Goal: Information Seeking & Learning: Learn about a topic

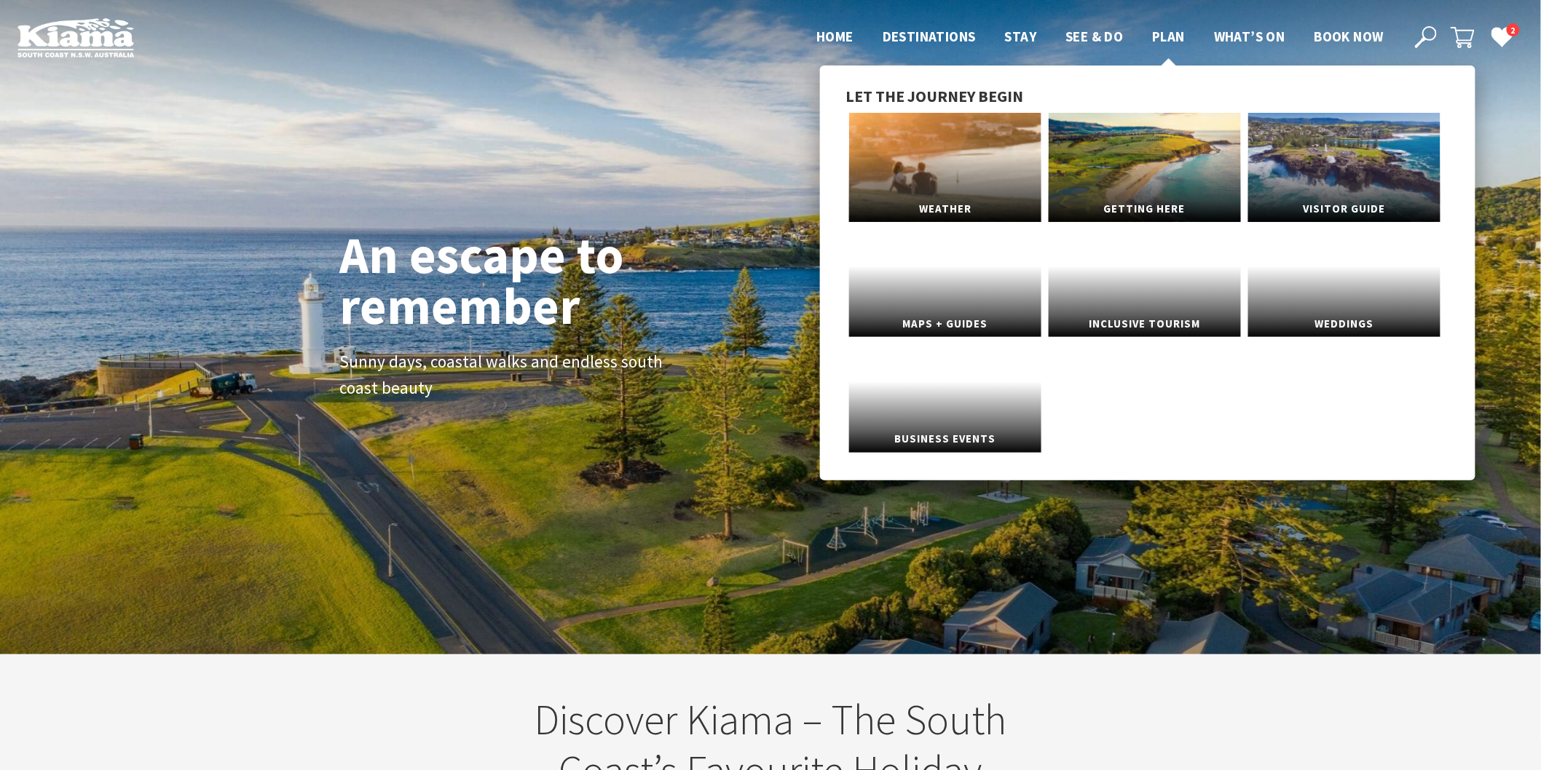
scroll to position [253, 1555]
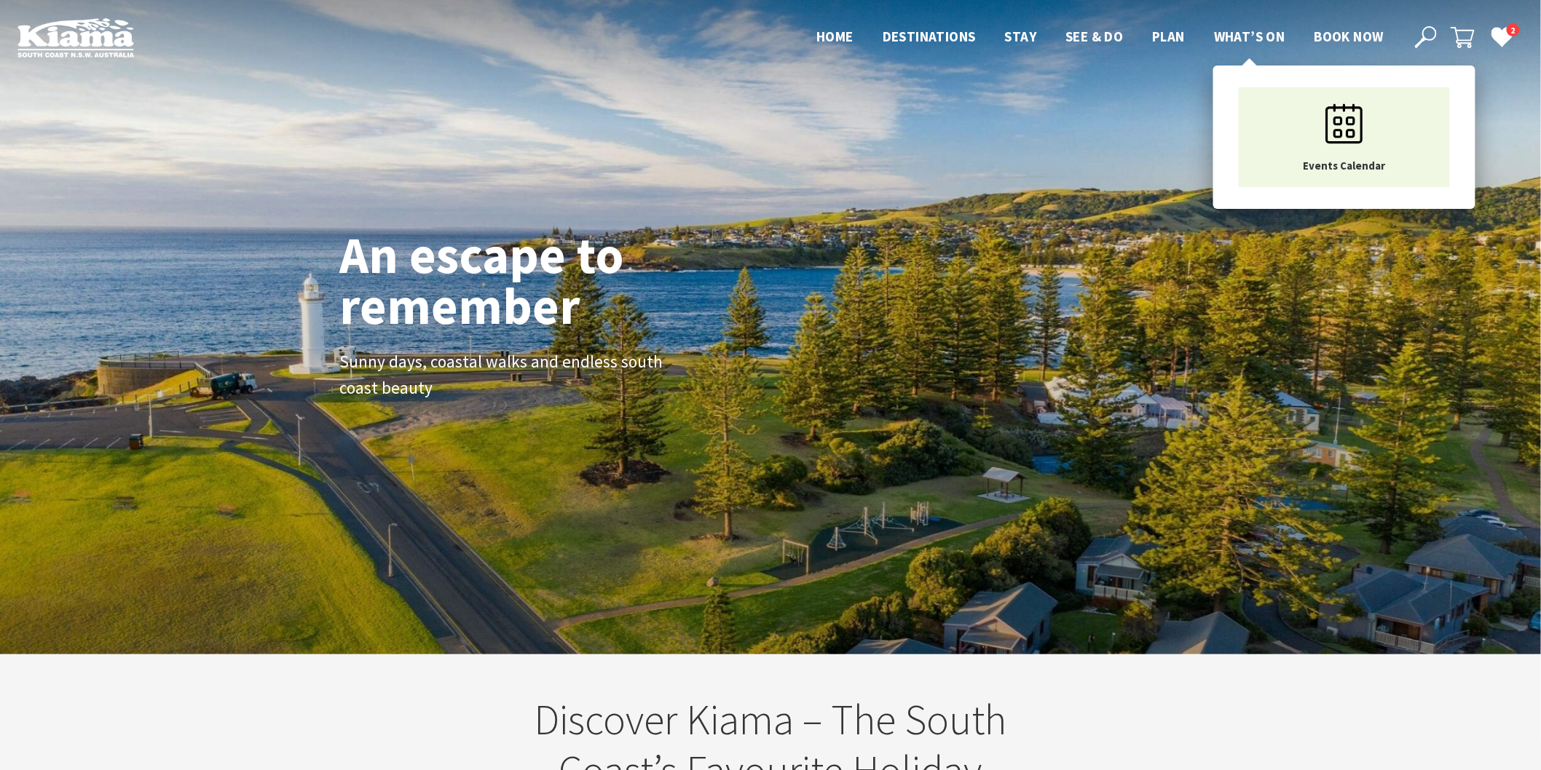
click at [1250, 30] on span "What’s On" at bounding box center [1249, 36] width 71 height 17
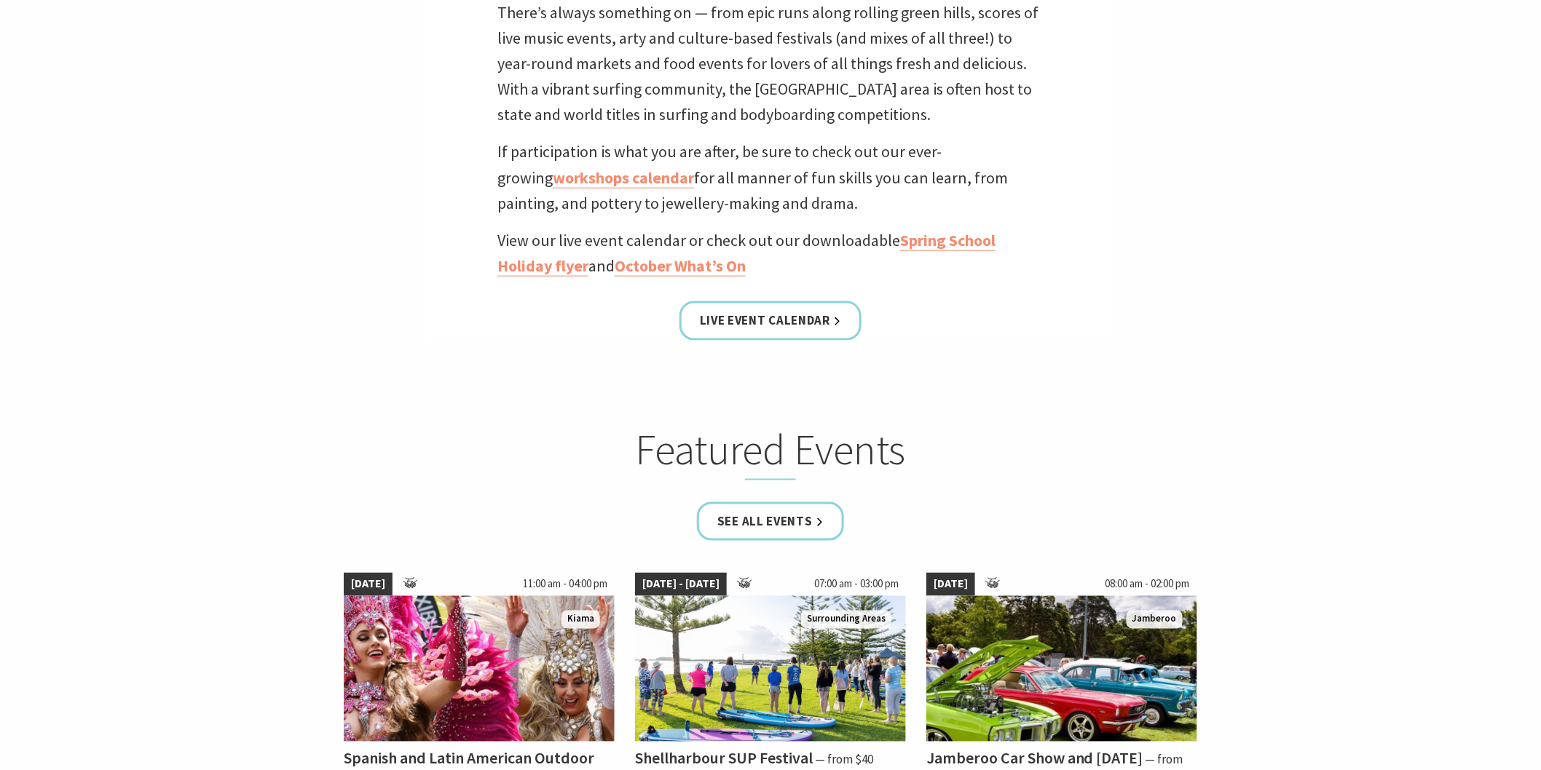
scroll to position [647, 0]
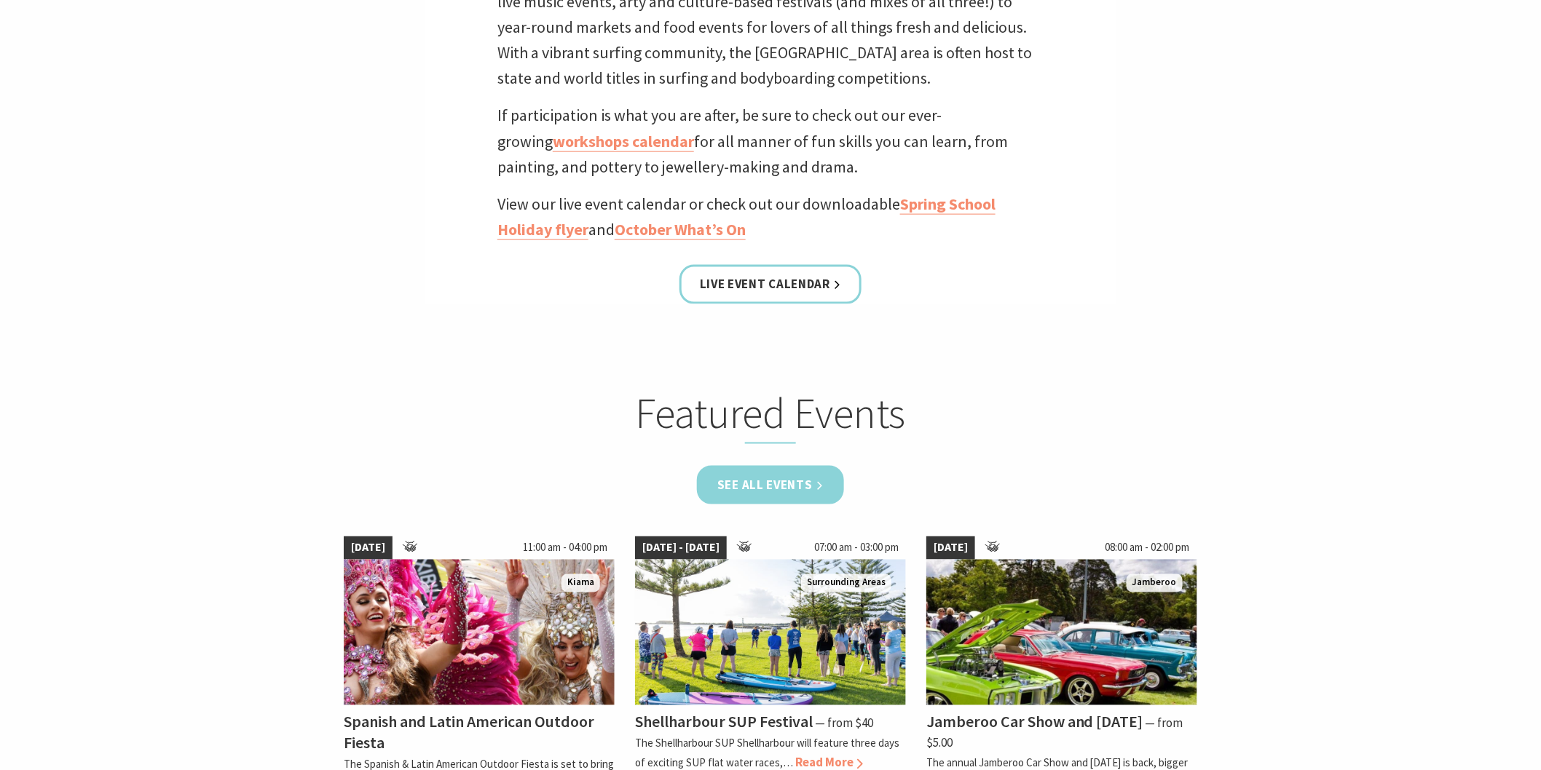
click at [765, 482] on link "See all Events" at bounding box center [770, 485] width 147 height 39
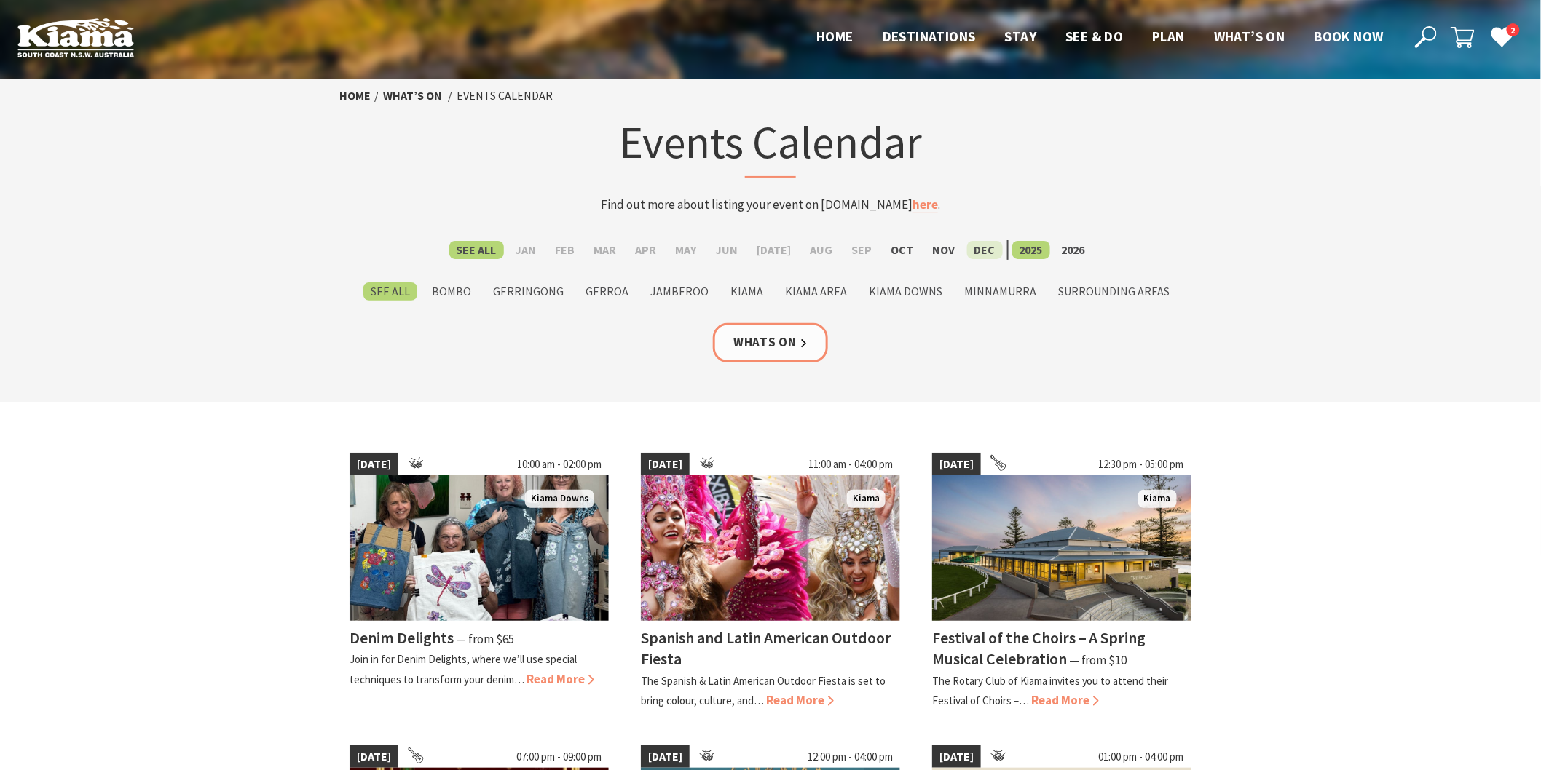
click at [973, 243] on label "Dec" at bounding box center [985, 250] width 36 height 18
click at [0, 0] on input "Dec" at bounding box center [0, 0] width 0 height 0
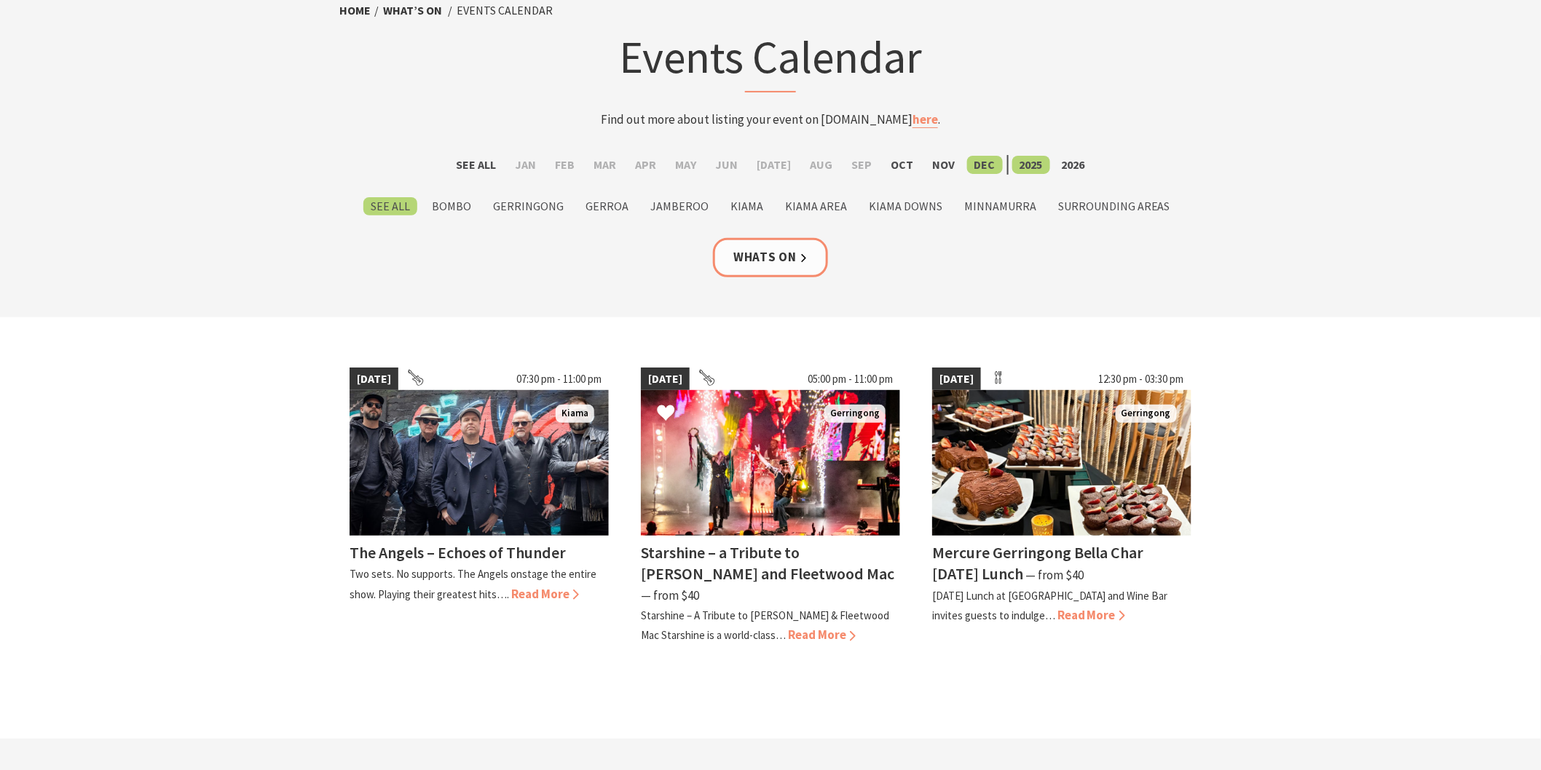
scroll to position [81, 0]
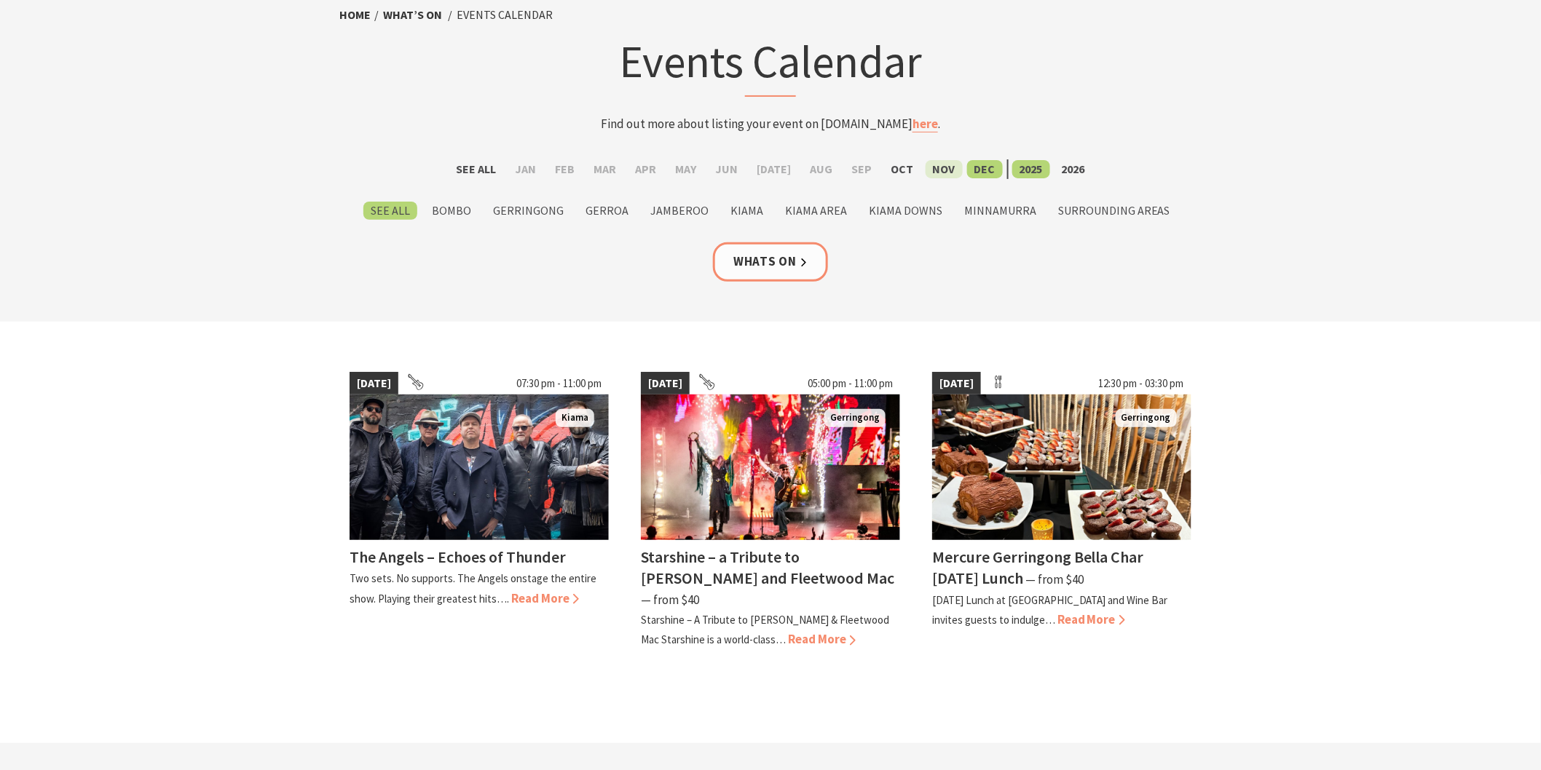
click at [931, 164] on label "Nov" at bounding box center [944, 169] width 37 height 18
click at [0, 0] on input "Nov" at bounding box center [0, 0] width 0 height 0
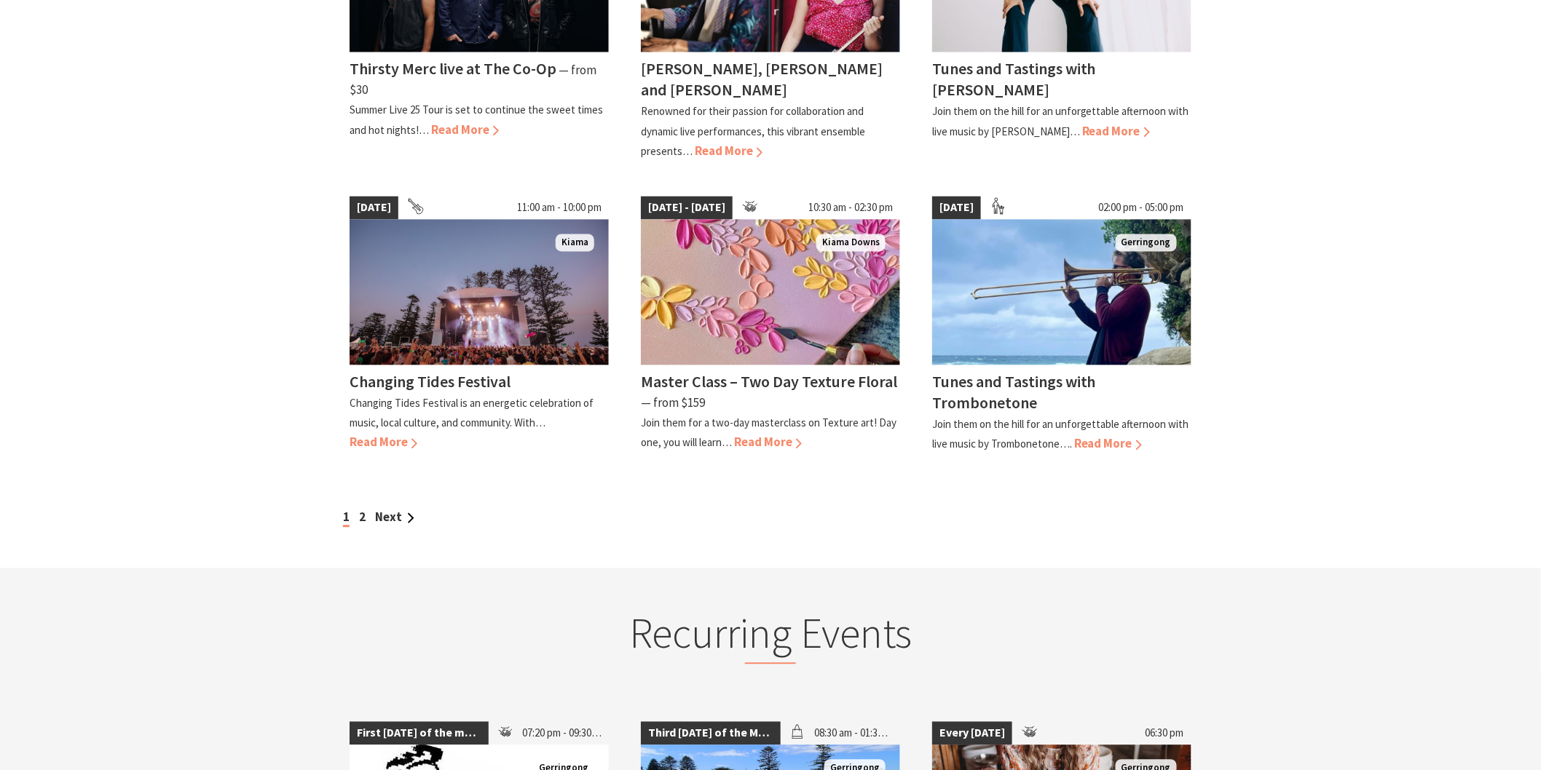
scroll to position [1213, 0]
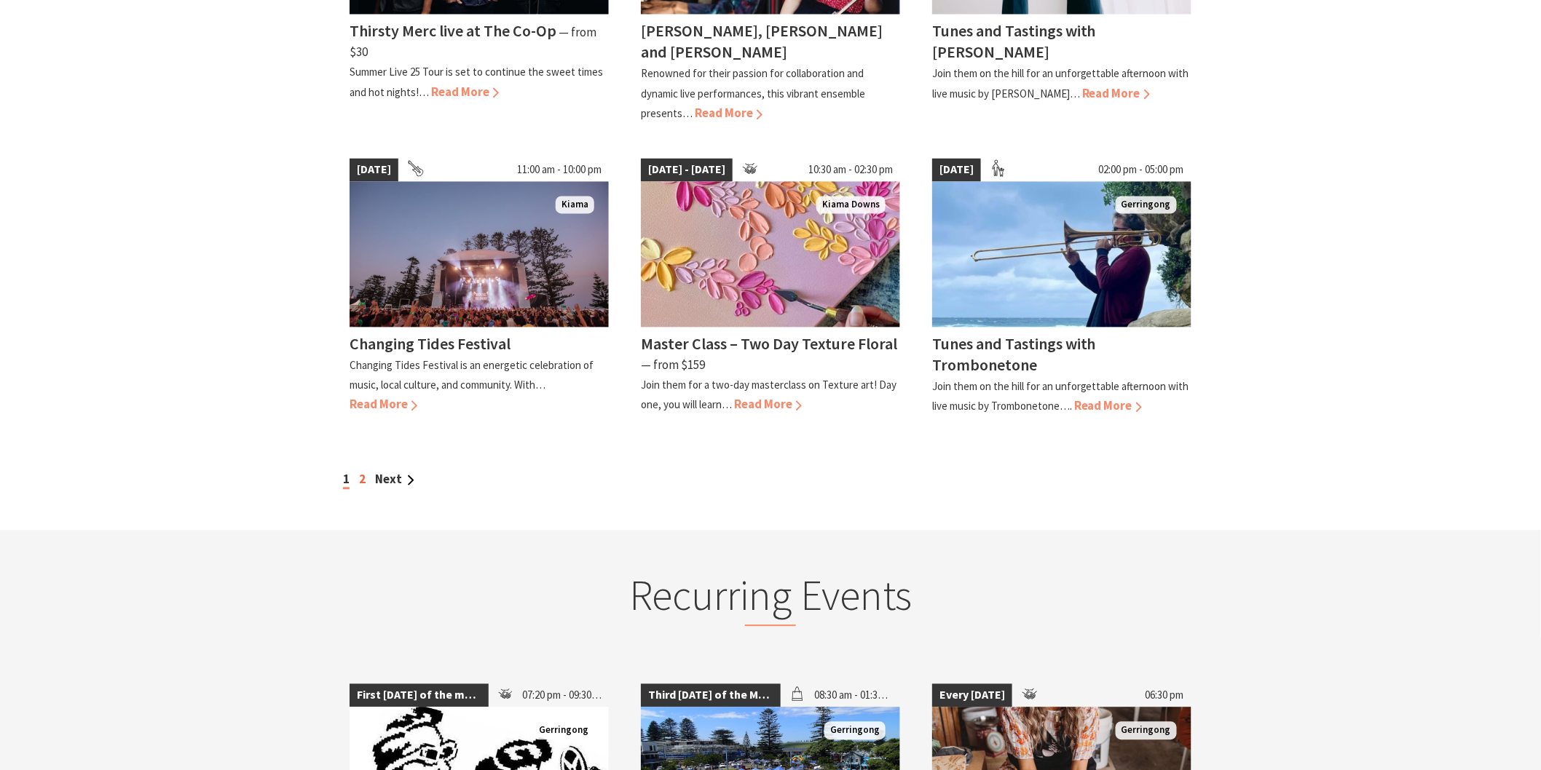
click at [361, 471] on link "2" at bounding box center [362, 479] width 7 height 16
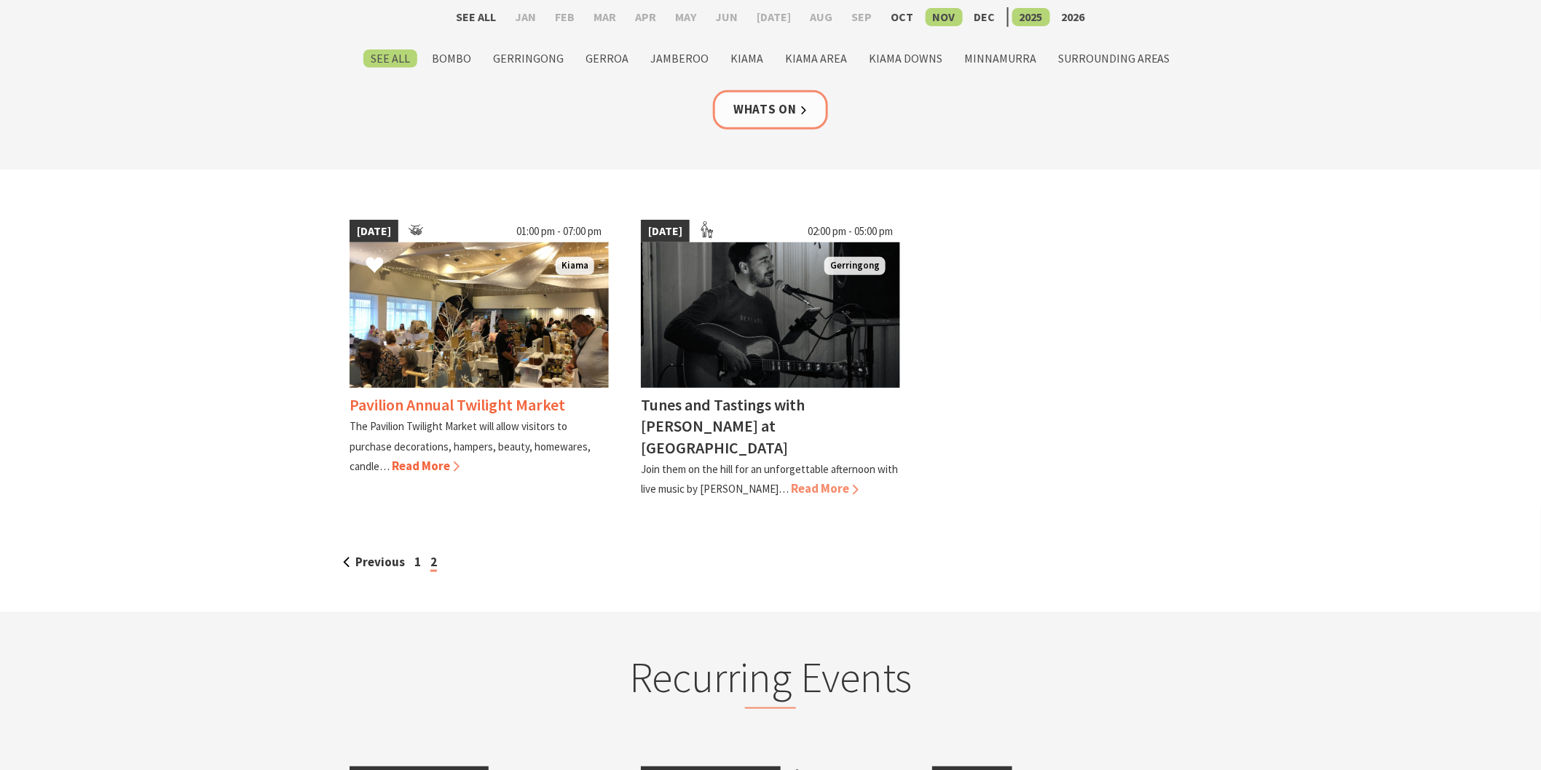
scroll to position [242, 0]
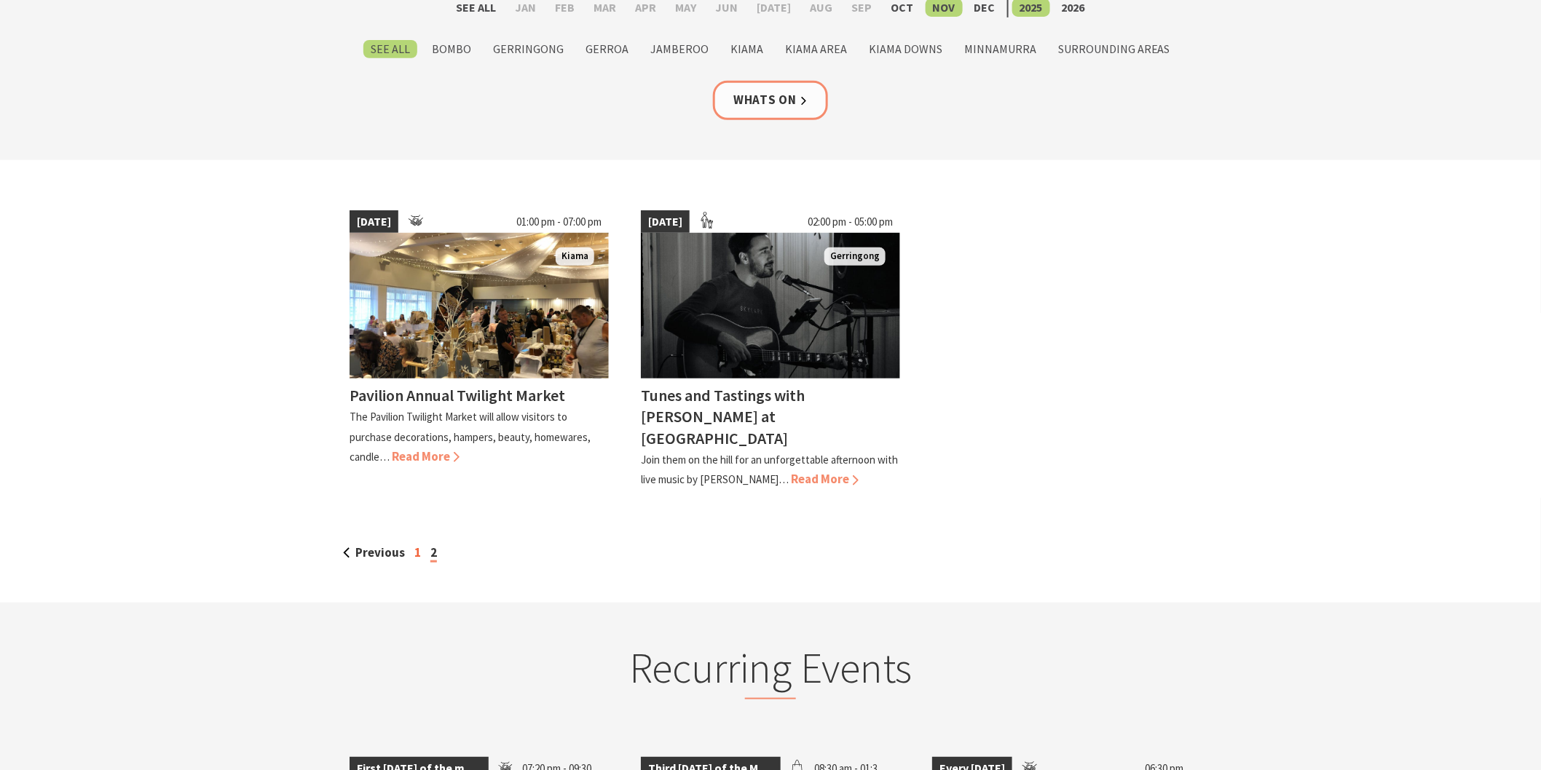
click at [414, 545] on link "1" at bounding box center [417, 553] width 7 height 16
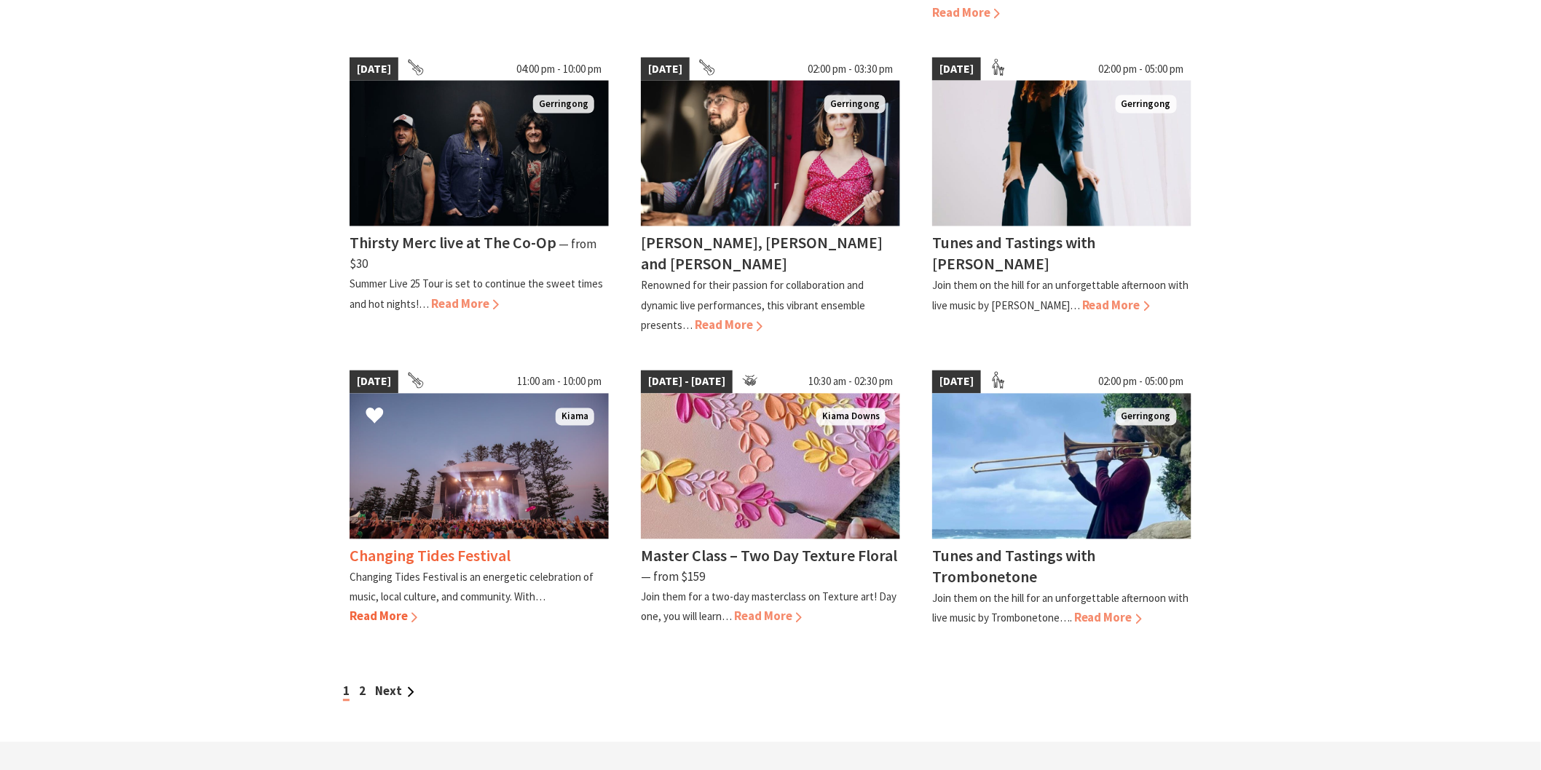
scroll to position [1052, 0]
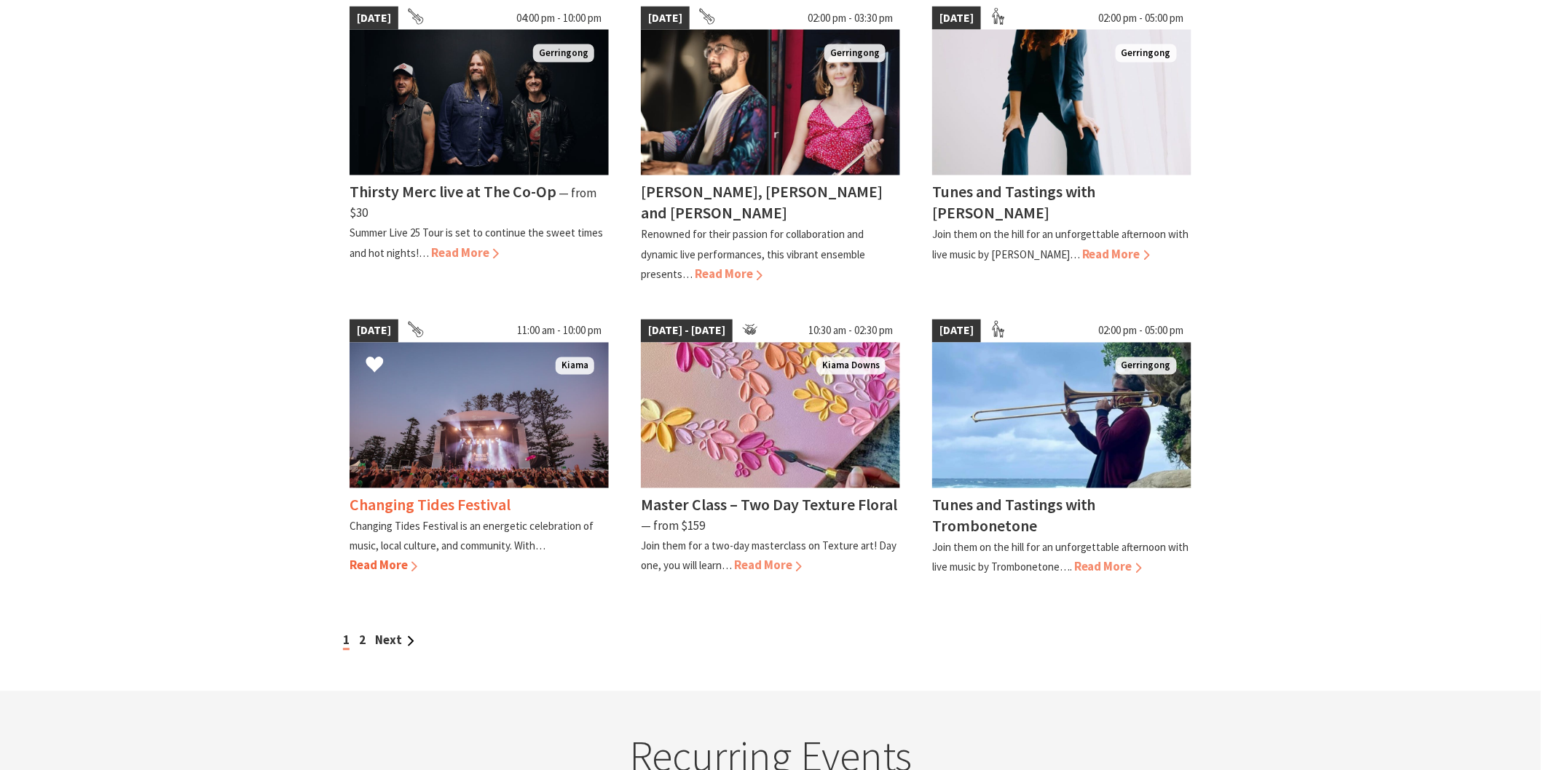
click at [417, 495] on h4 "Changing Tides Festival" at bounding box center [430, 505] width 161 height 20
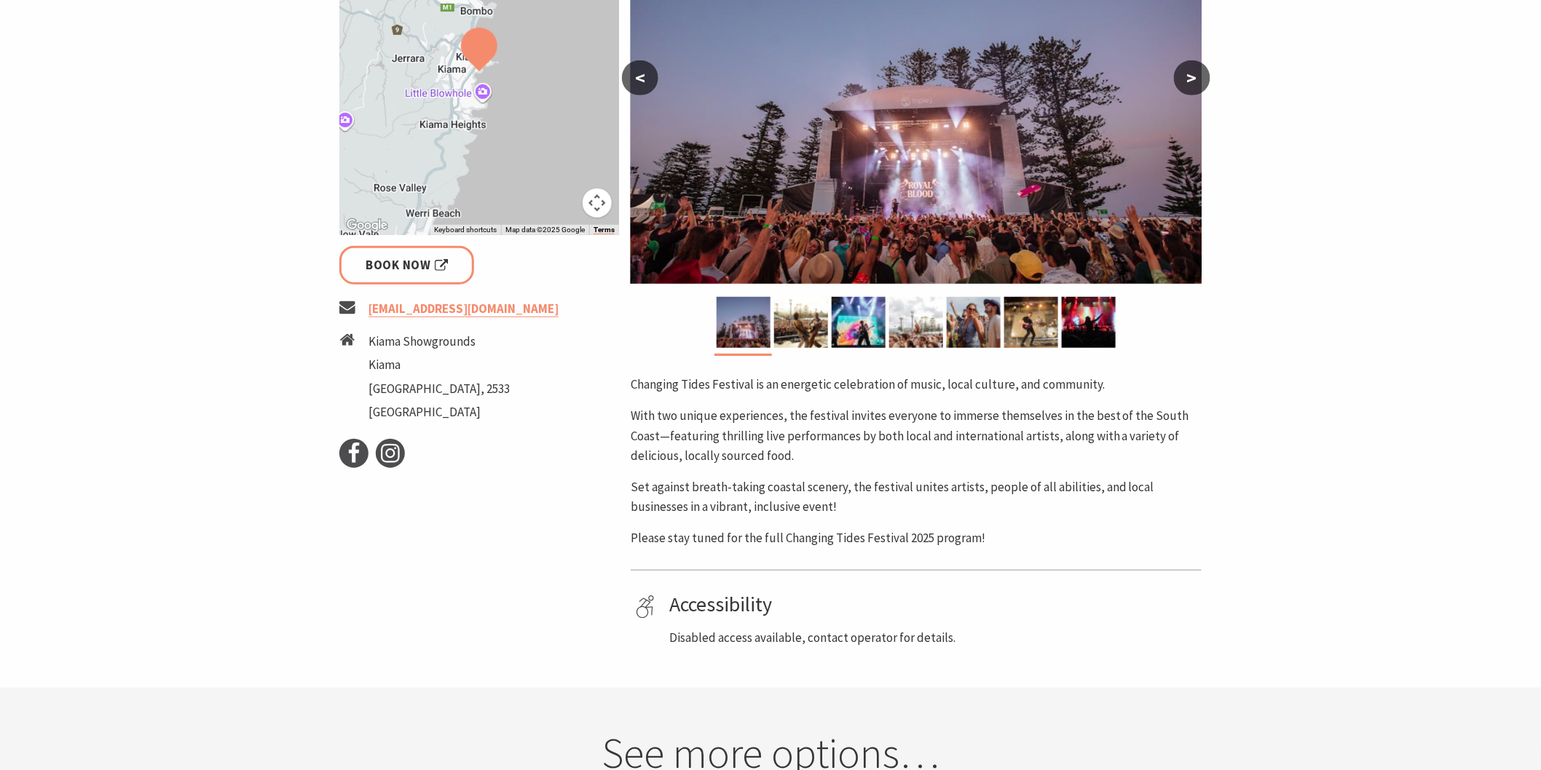
scroll to position [323, 0]
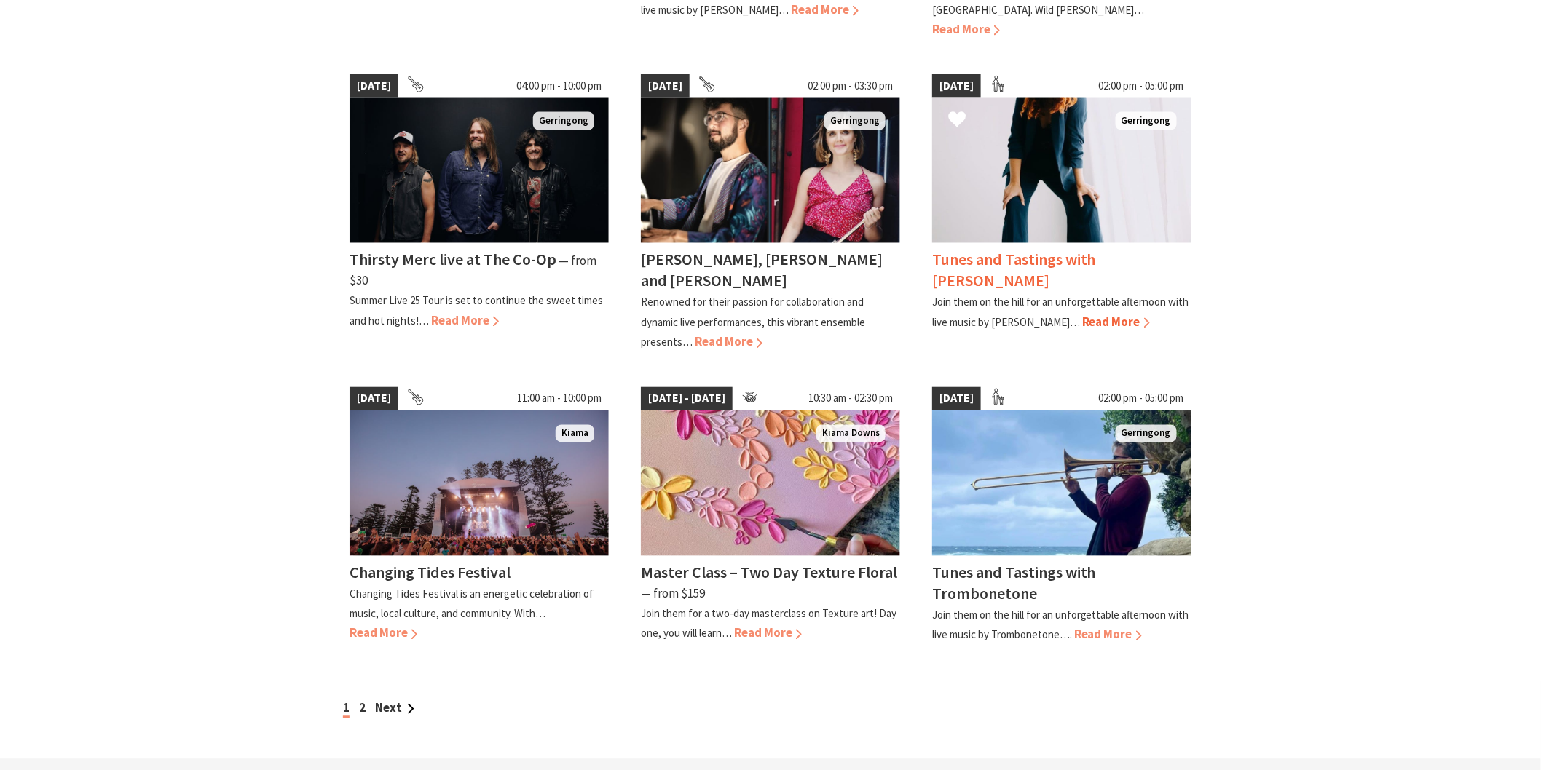
scroll to position [890, 0]
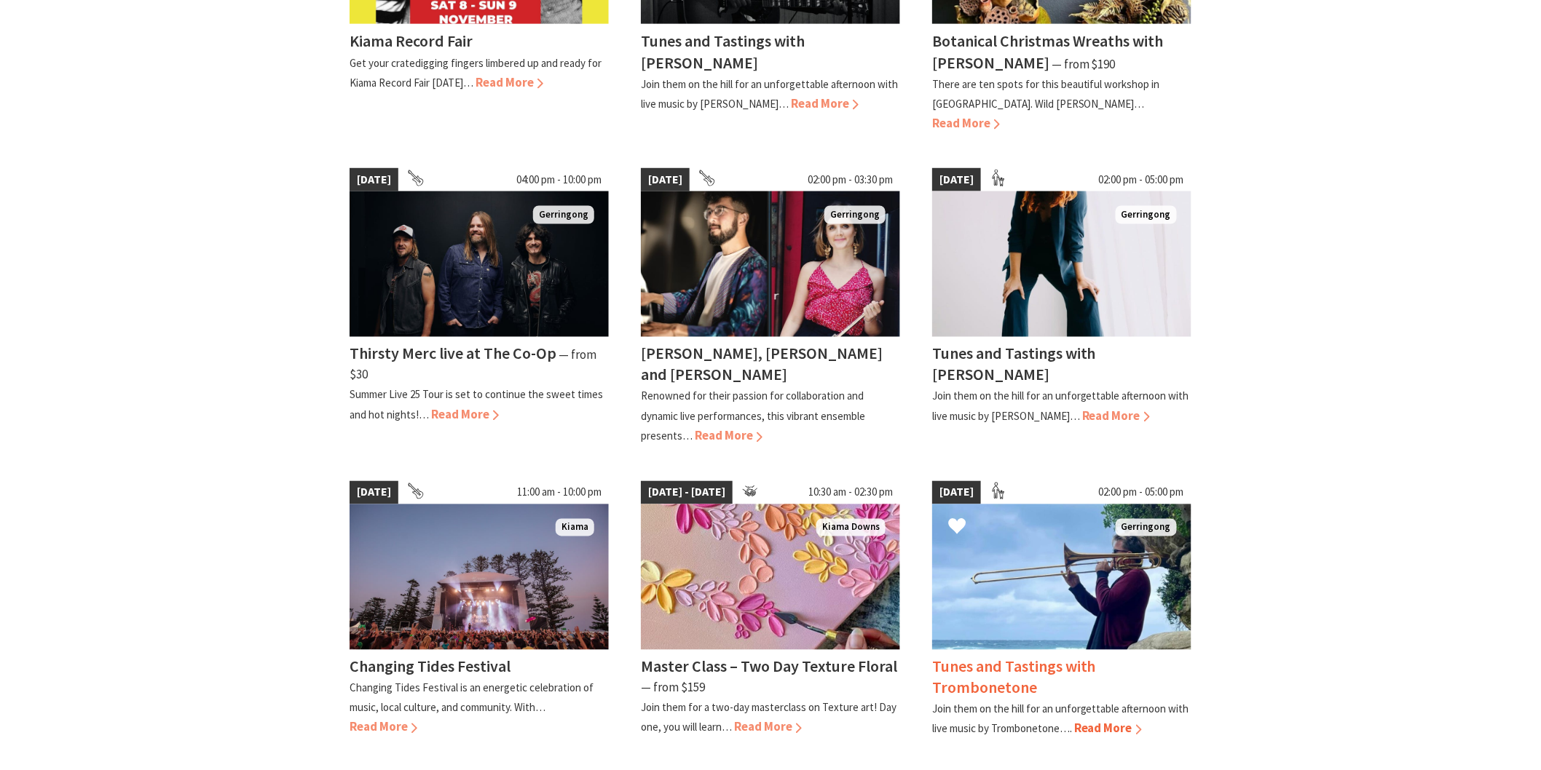
click at [985, 657] on h4 "Tunes and Tastings with Trombonetone" at bounding box center [1014, 678] width 164 height 42
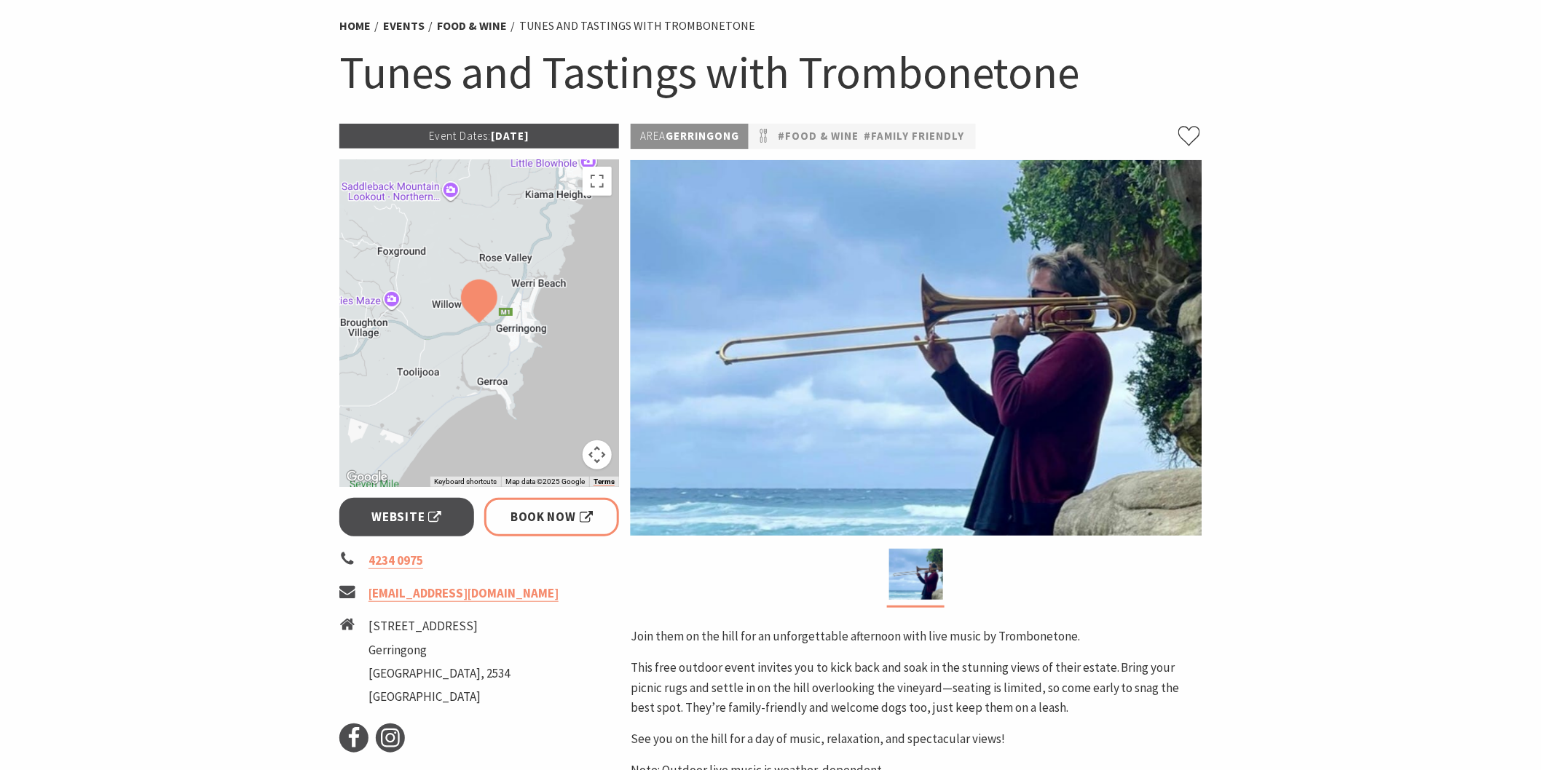
scroll to position [81, 0]
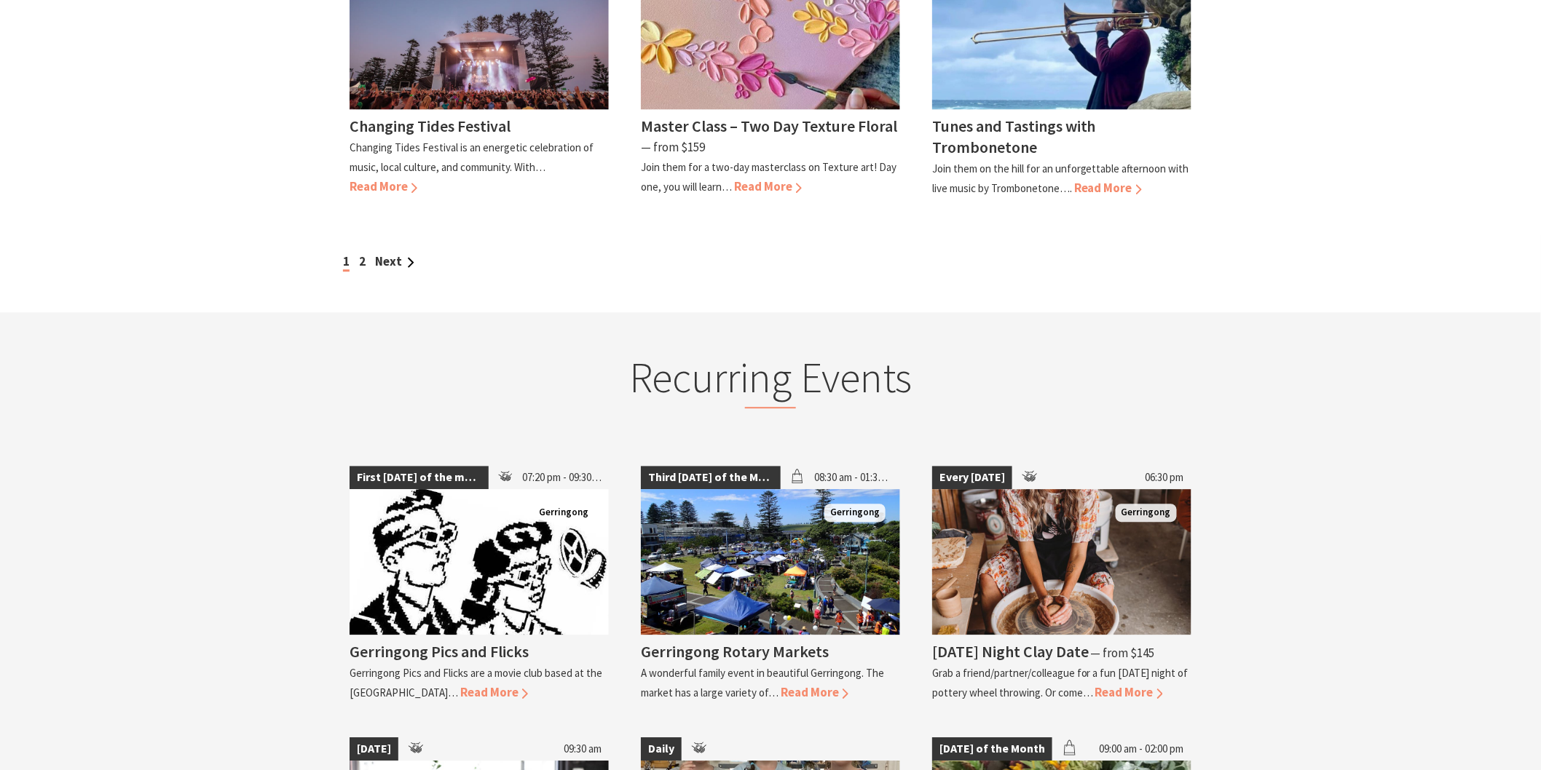
scroll to position [1456, 0]
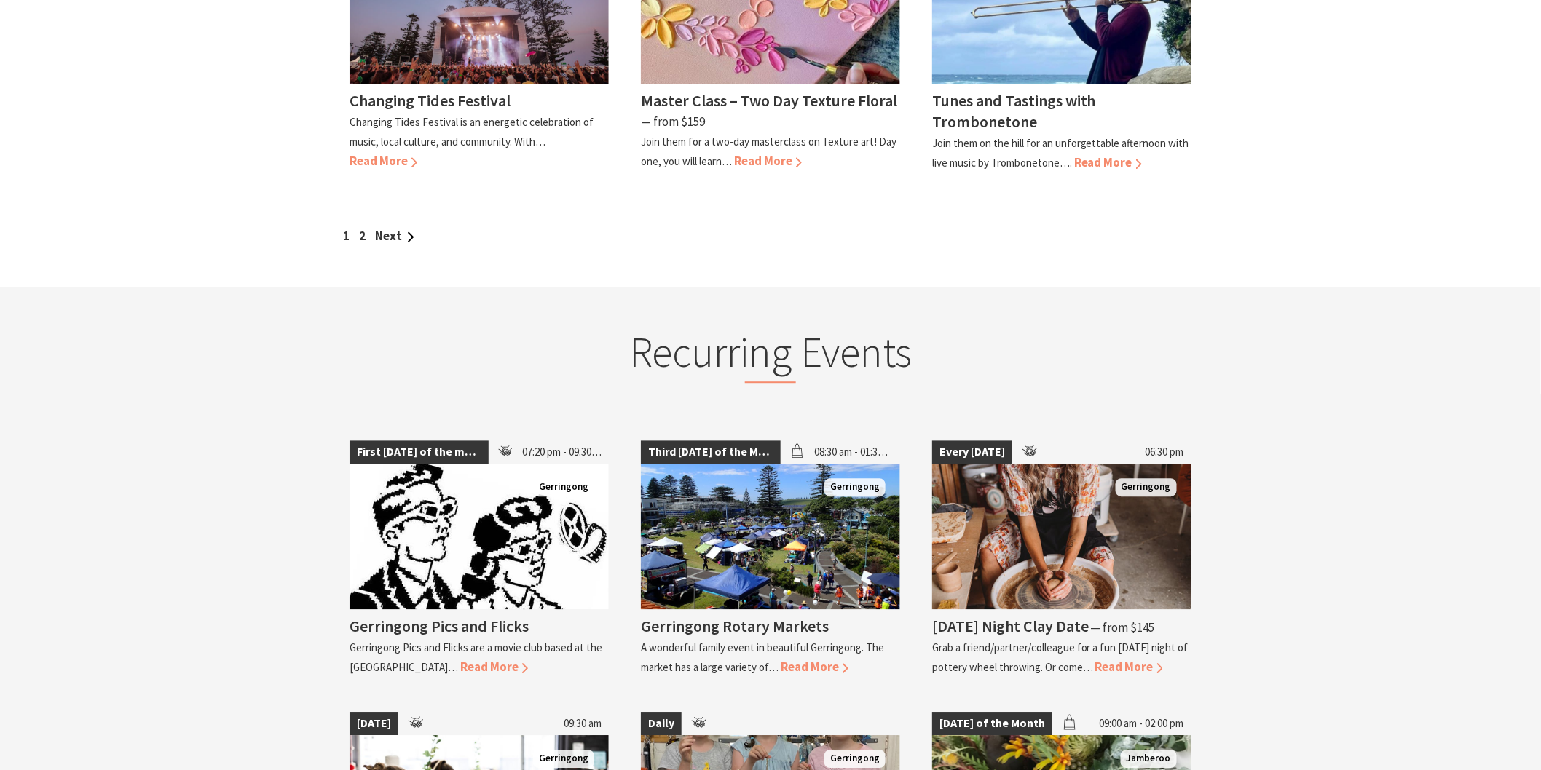
click at [345, 228] on span "1" at bounding box center [346, 236] width 7 height 16
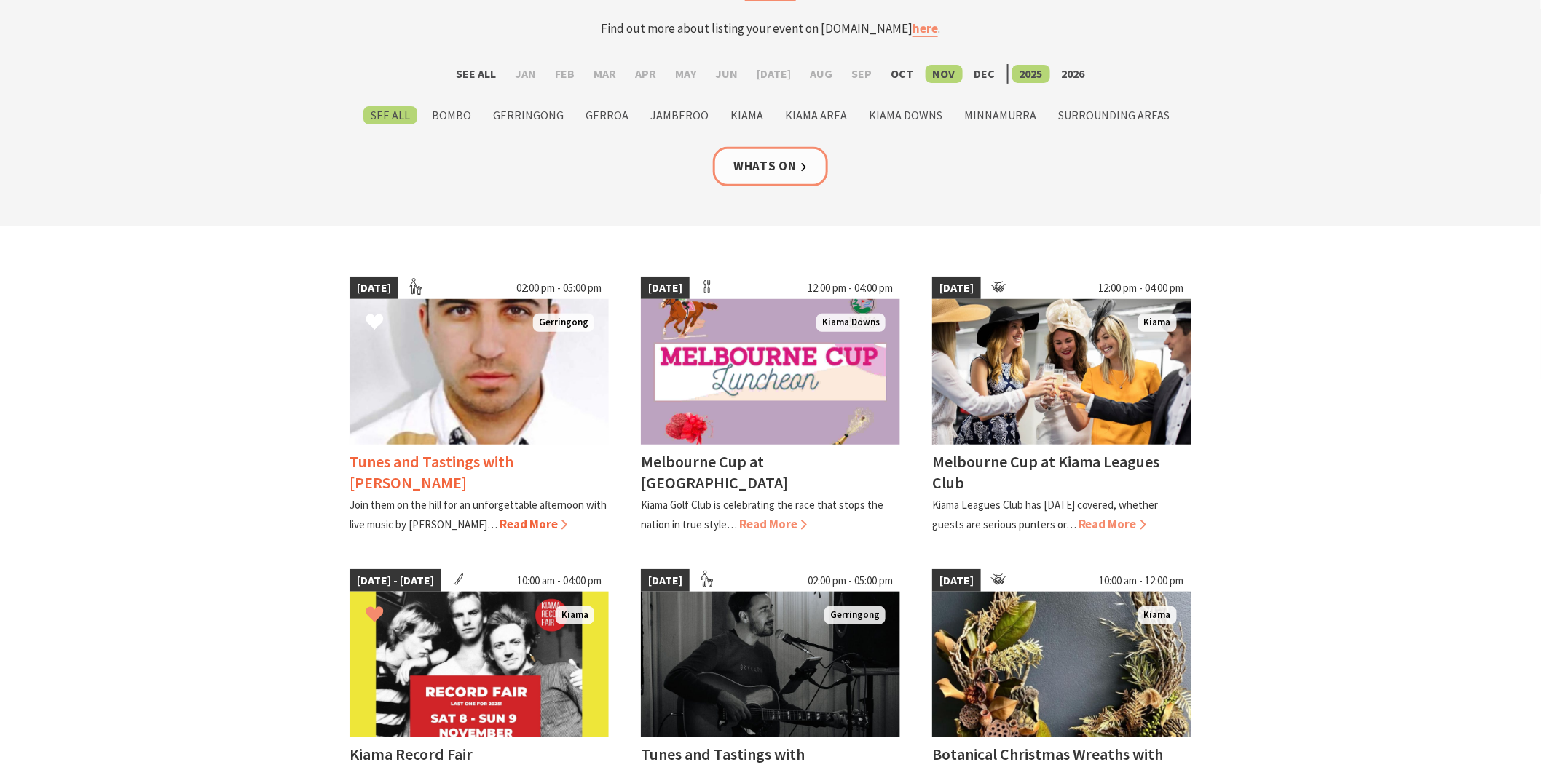
scroll to position [323, 0]
